Goal: Task Accomplishment & Management: Complete application form

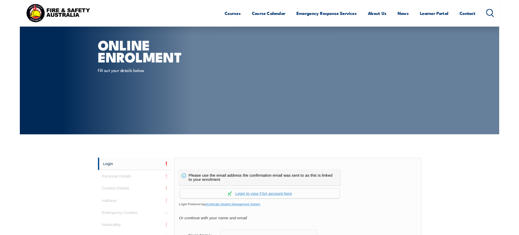
scroll to position [4, 0]
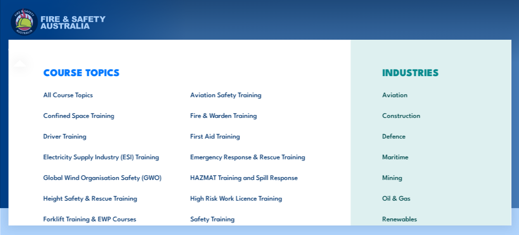
click at [26, 54] on div "COURSE TOPICS All Course Topics Aviation Safety Training Confined Space Trainin…" at bounding box center [179, 170] width 342 height 261
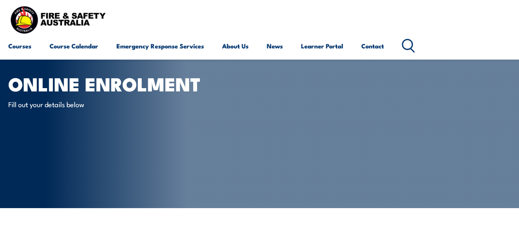
scroll to position [209, 0]
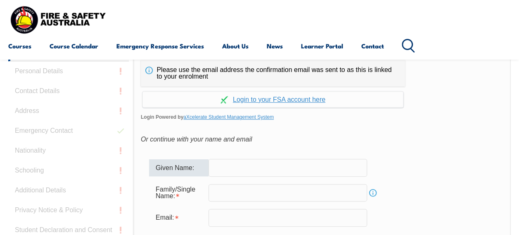
click at [251, 170] on input "text" at bounding box center [288, 167] width 159 height 17
click at [244, 191] on input "text" at bounding box center [288, 192] width 159 height 17
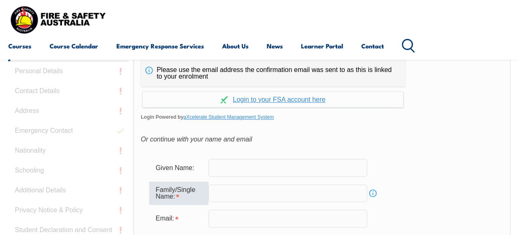
type input "Yeung"
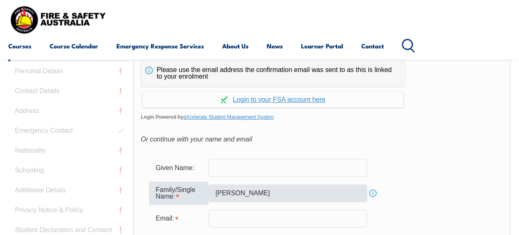
type input "violante.yeung@nt.gov.au"
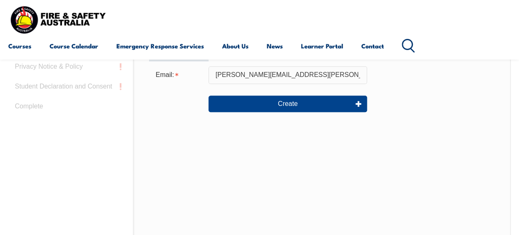
scroll to position [147, 0]
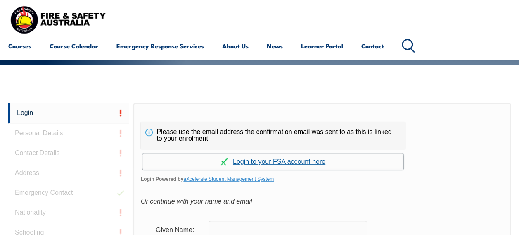
click at [287, 161] on link "Continue with aXcelerate" at bounding box center [272, 161] width 261 height 16
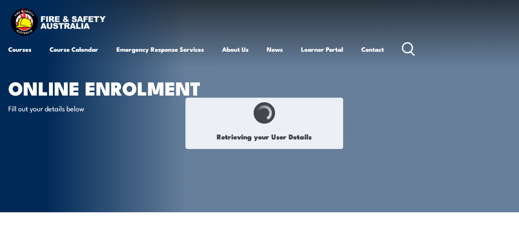
select select "Ms"
type input "[PERSON_NAME]"
type input "[DATE]"
type input "7NRD9AJSML"
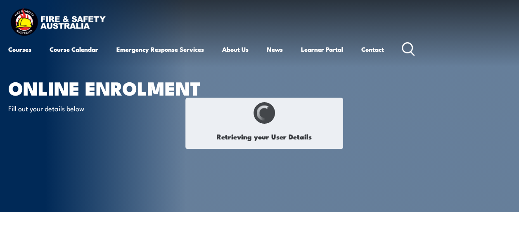
select select "F"
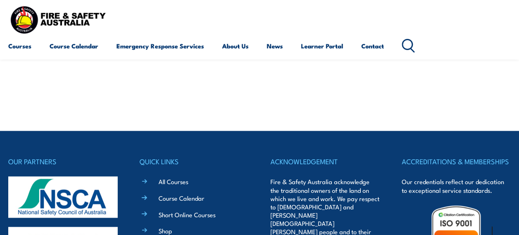
scroll to position [630, 0]
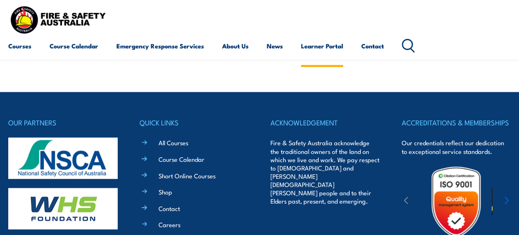
click at [322, 48] on link "Learner Portal" at bounding box center [322, 46] width 42 height 20
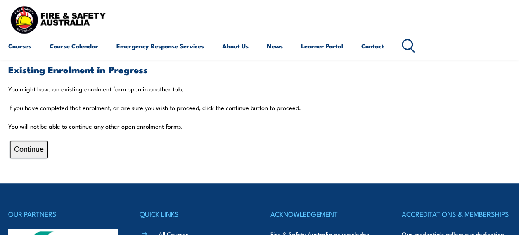
scroll to position [173, 0]
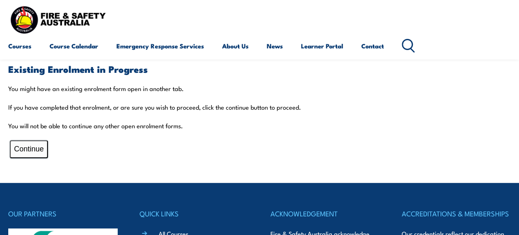
click at [24, 151] on button "Continue" at bounding box center [29, 149] width 38 height 18
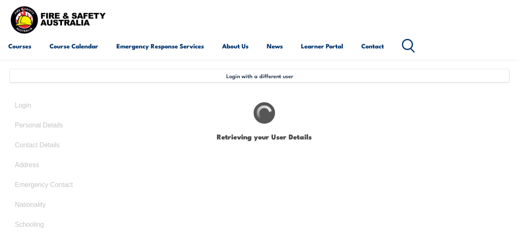
select select "Ms"
type input "[PERSON_NAME]"
type input "[DATE]"
type input "7NRD9AJSML"
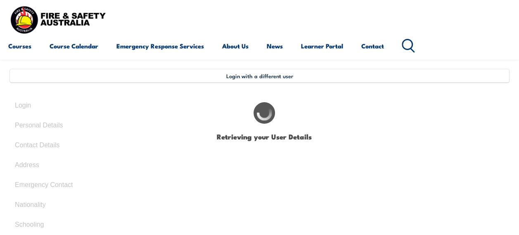
select select "F"
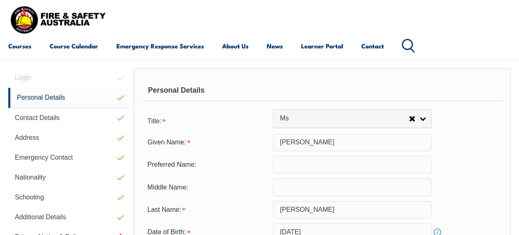
scroll to position [405, 0]
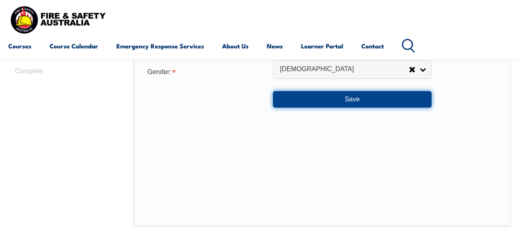
click at [345, 100] on button "Save" at bounding box center [352, 99] width 159 height 17
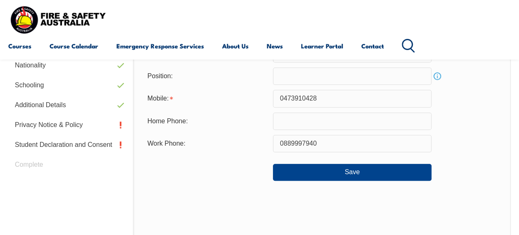
scroll to position [316, 0]
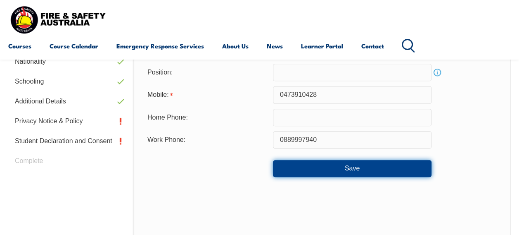
click at [385, 173] on button "Save" at bounding box center [352, 168] width 159 height 17
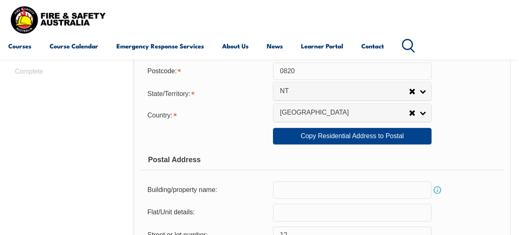
scroll to position [610, 0]
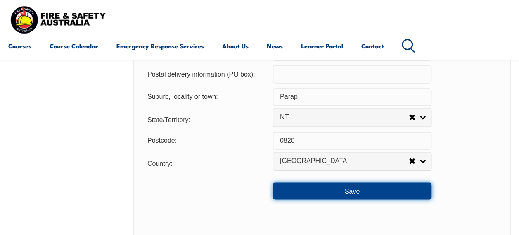
click at [397, 191] on button "Save" at bounding box center [352, 190] width 159 height 17
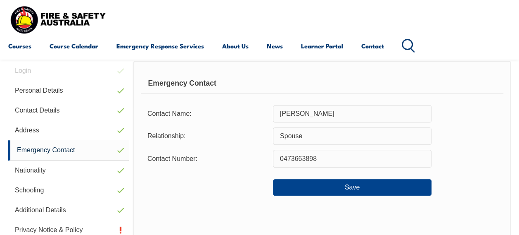
scroll to position [200, 0]
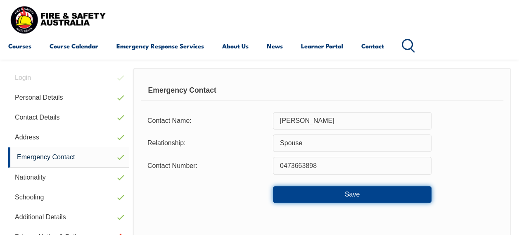
click at [408, 186] on button "Save" at bounding box center [352, 194] width 159 height 17
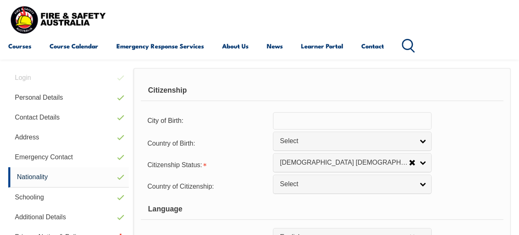
scroll to position [405, 0]
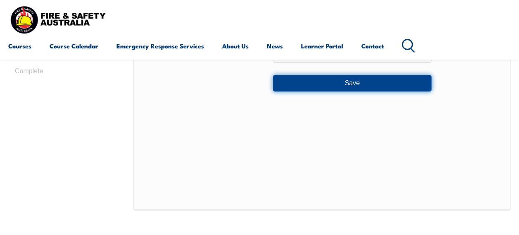
click at [418, 86] on button "Save" at bounding box center [352, 83] width 159 height 17
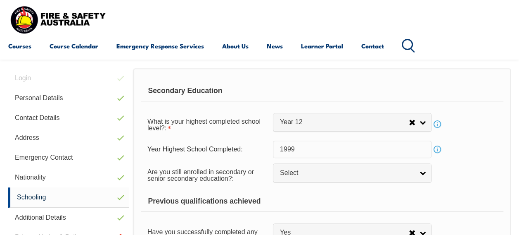
scroll to position [405, 0]
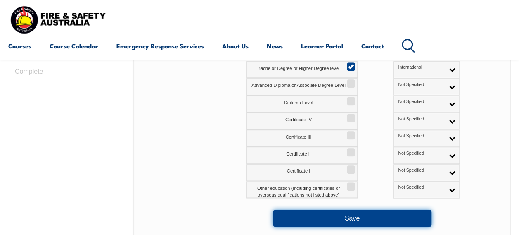
click at [378, 215] on button "Save" at bounding box center [352, 217] width 159 height 17
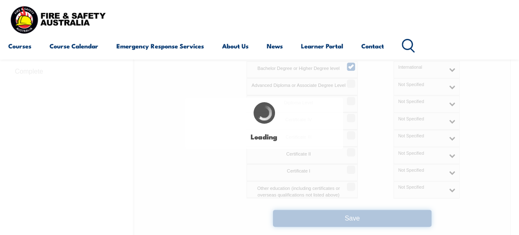
select select "false"
select select
select select "true"
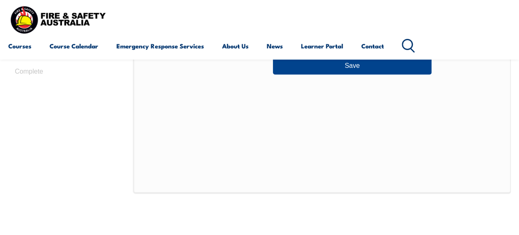
click at [393, 57] on header "Courses Course Calendar Emergency Response Services Services Overview Emergency…" at bounding box center [259, 29] width 519 height 59
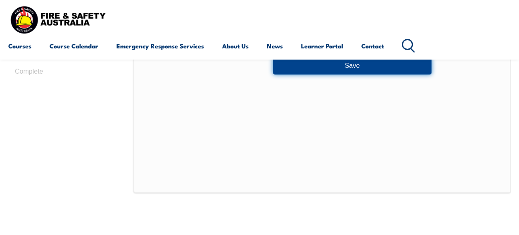
click at [393, 59] on button "Save" at bounding box center [352, 65] width 159 height 17
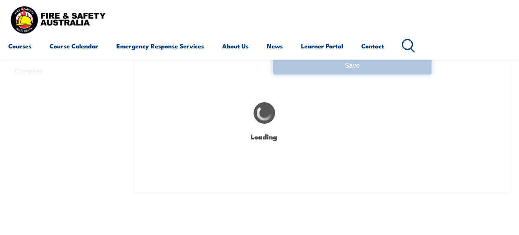
select select "false"
select select
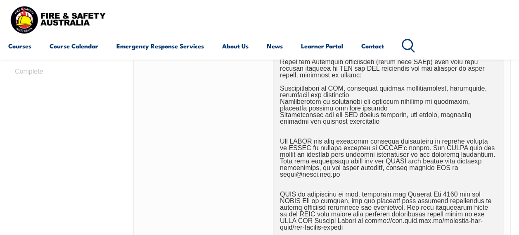
scroll to position [610, 0]
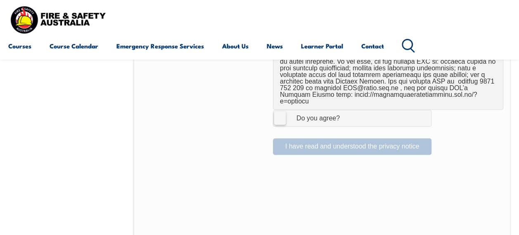
click at [283, 109] on label "I Agree Do you agree?" at bounding box center [352, 117] width 159 height 17
click at [346, 110] on input "I Agree Do you agree?" at bounding box center [353, 118] width 14 height 16
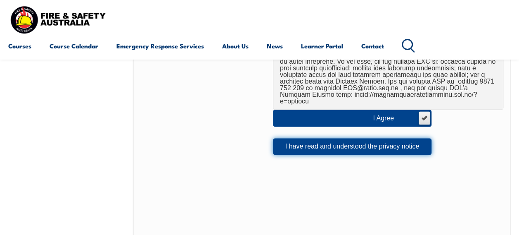
click at [376, 138] on button "I have read and understood the privacy notice" at bounding box center [352, 146] width 159 height 17
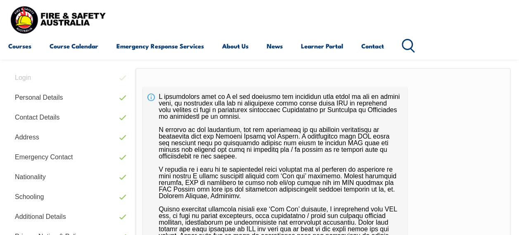
scroll to position [405, 0]
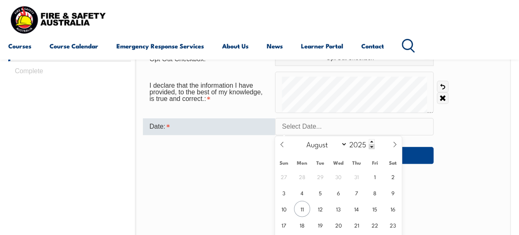
click at [339, 120] on input "text" at bounding box center [354, 126] width 159 height 17
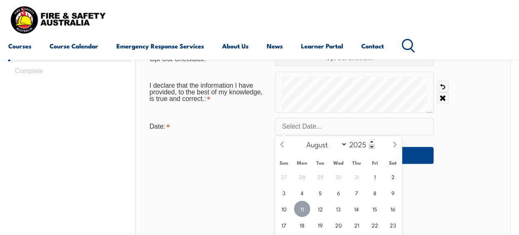
click at [303, 208] on span "11" at bounding box center [302, 208] width 16 height 16
type input "August 11, 2025"
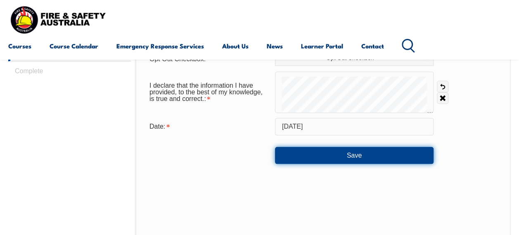
click at [331, 154] on button "Save" at bounding box center [354, 155] width 159 height 17
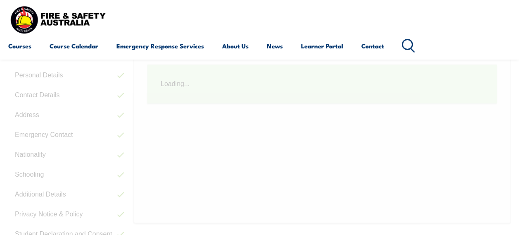
scroll to position [200, 0]
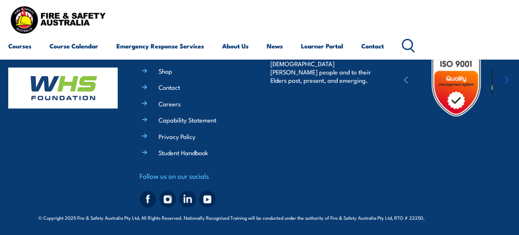
scroll to position [114, 0]
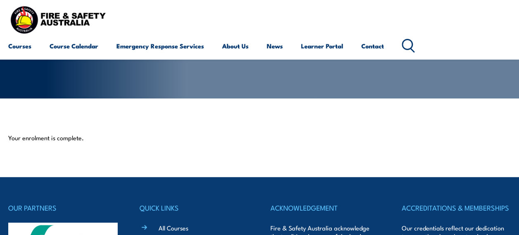
click at [86, 24] on img at bounding box center [57, 19] width 99 height 33
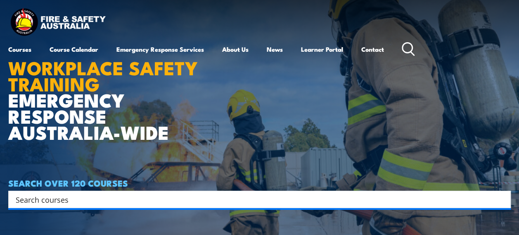
scroll to position [205, 0]
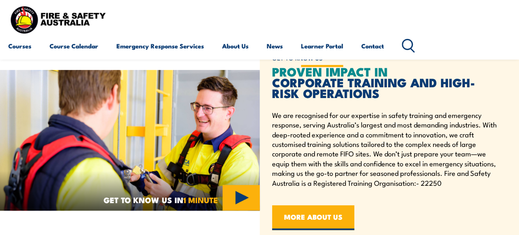
click at [320, 45] on link "Learner Portal" at bounding box center [322, 46] width 42 height 20
